Goal: Go to known website: Access a specific website the user already knows

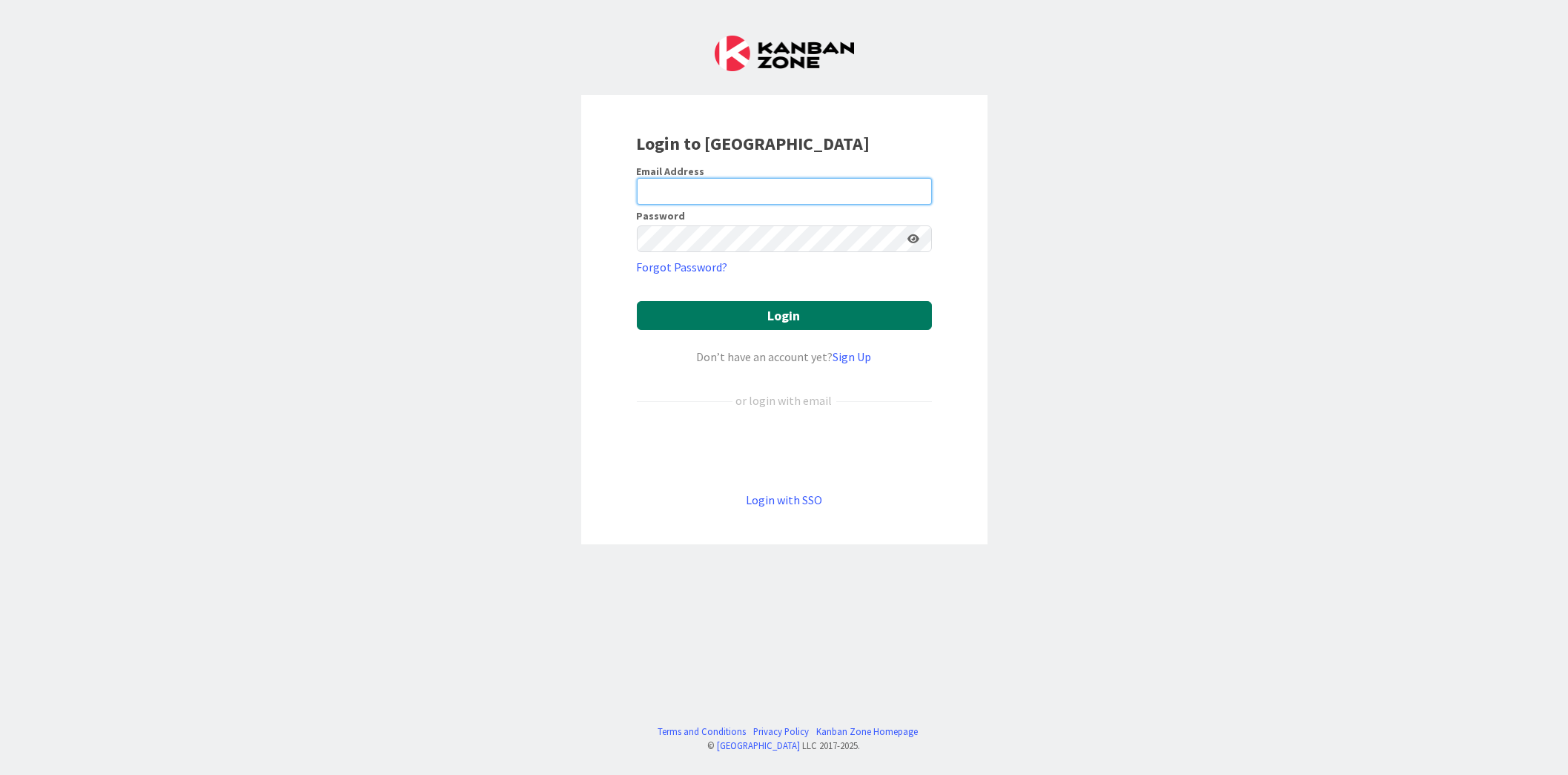
type input "[PERSON_NAME][EMAIL_ADDRESS][PERSON_NAME][DOMAIN_NAME]"
click at [819, 313] on button "Login" at bounding box center [784, 316] width 295 height 29
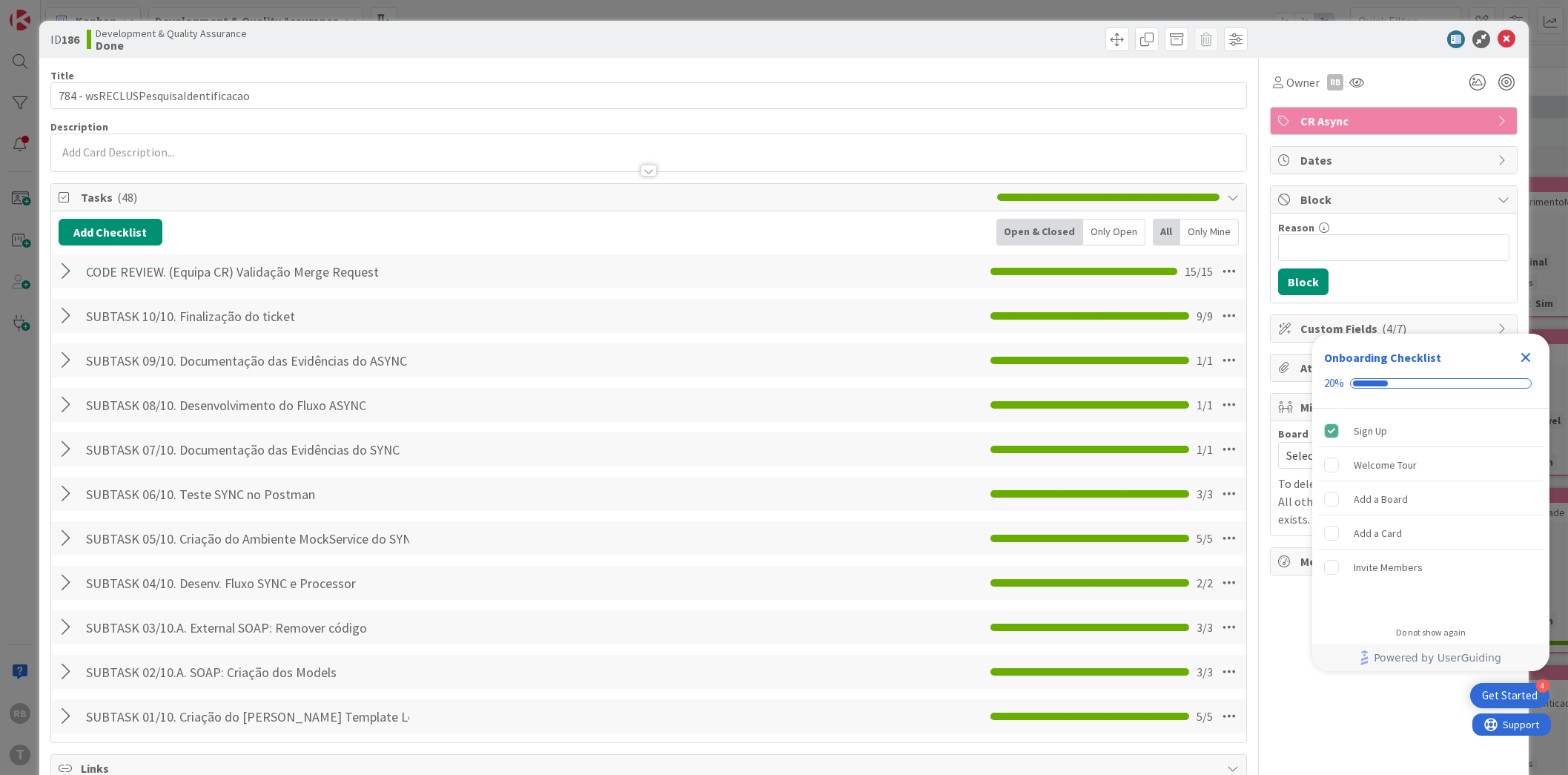
click at [1527, 361] on icon "Close Checklist" at bounding box center [1526, 358] width 18 height 18
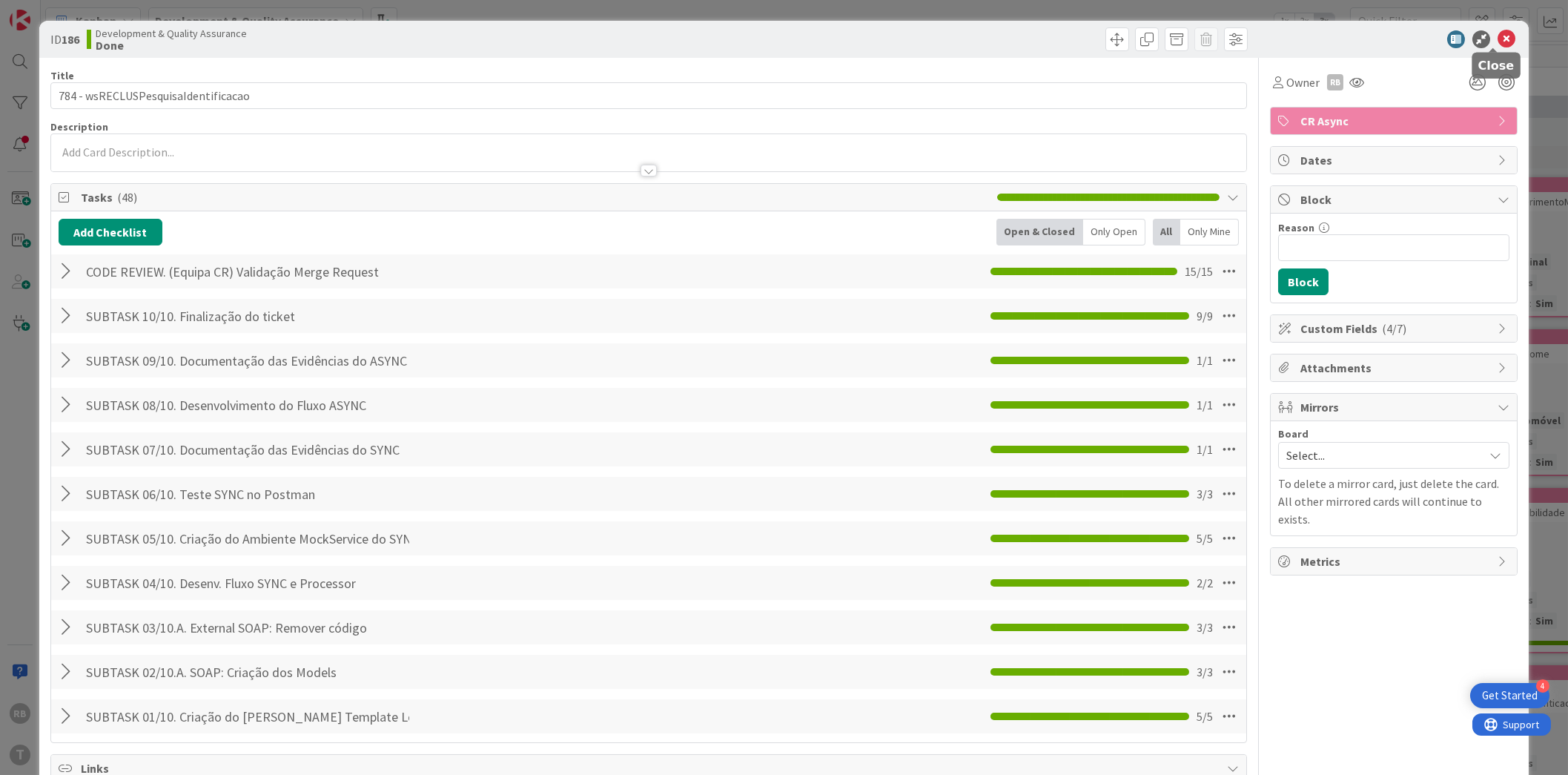
click at [1497, 40] on icon at bounding box center [1506, 39] width 18 height 18
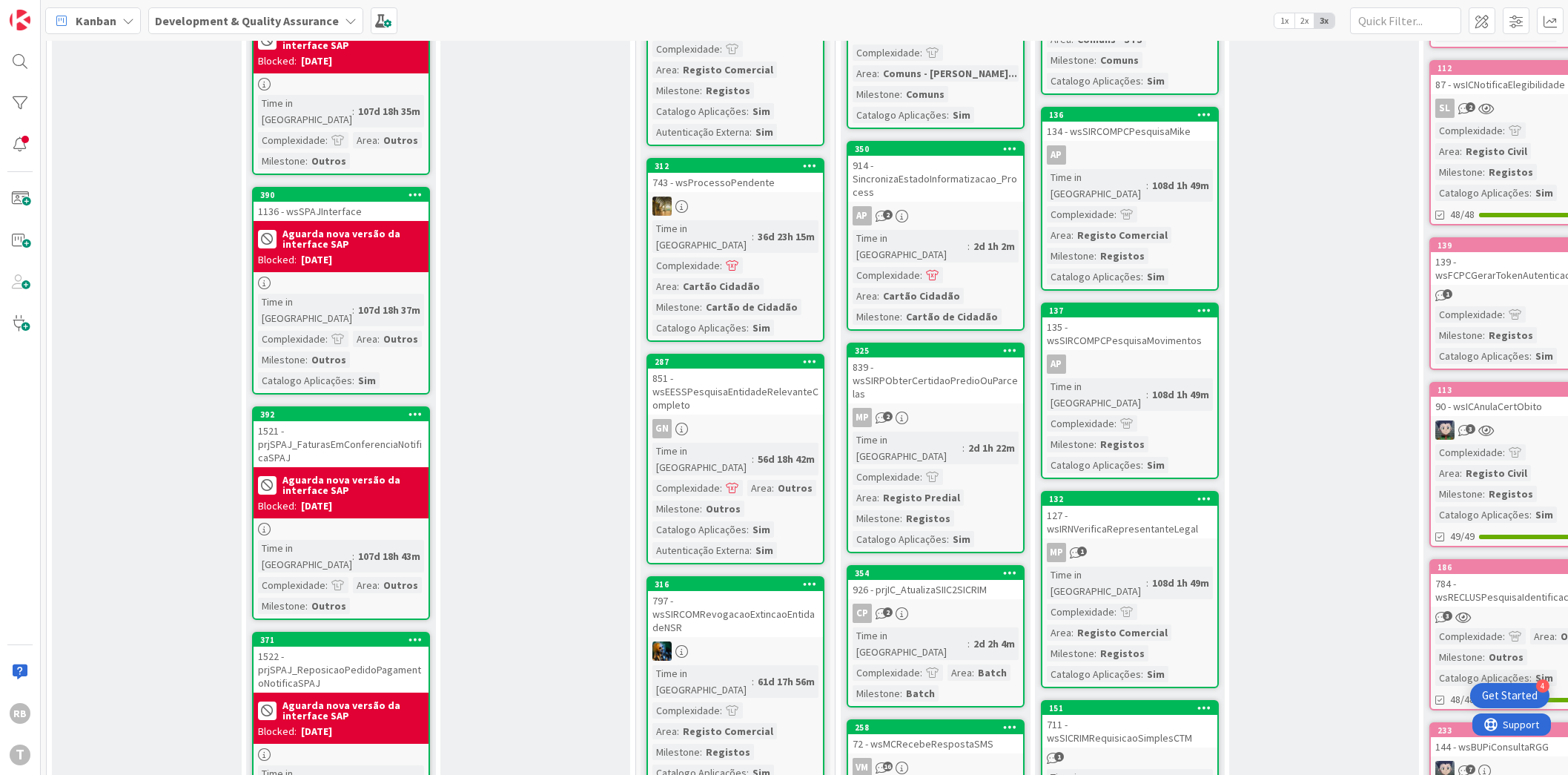
scroll to position [463, 0]
